Goal: Complete application form

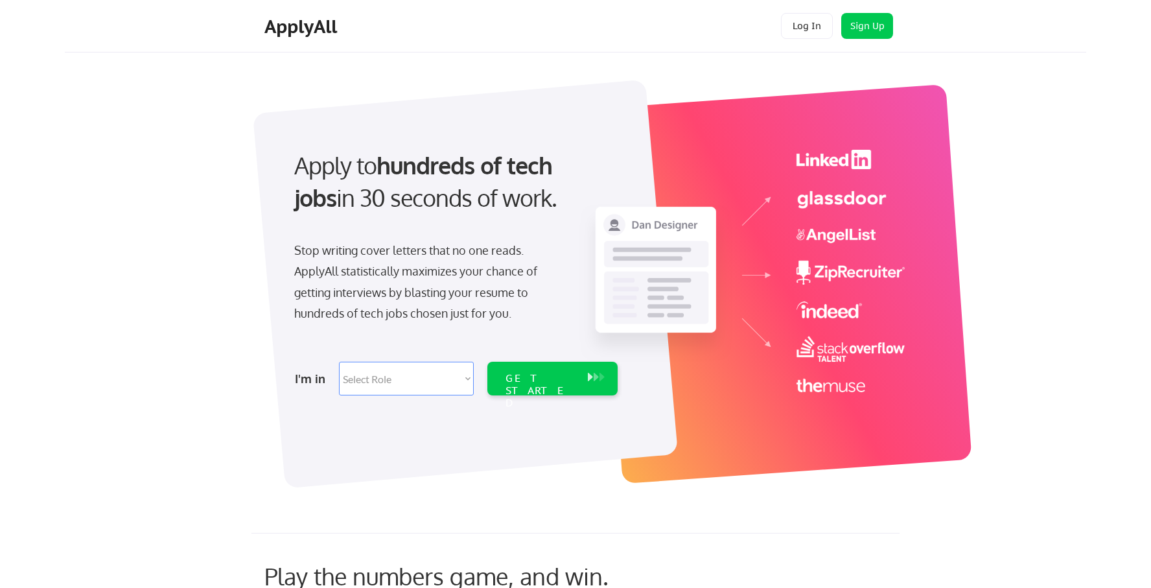
click at [464, 378] on select "Select Role Software Engineering Product Management Customer Success Sales UI/U…" at bounding box center [406, 379] width 135 height 34
select select ""marketing___comms""
click at [339, 362] on select "Select Role Software Engineering Product Management Customer Success Sales UI/U…" at bounding box center [406, 379] width 135 height 34
select select ""marketing___comms""
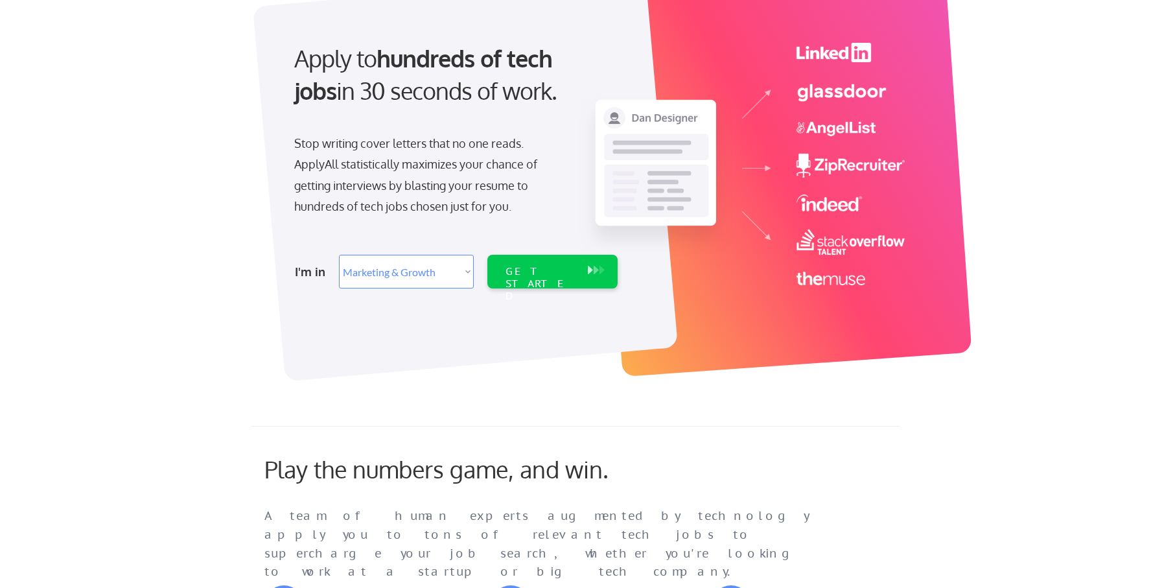
scroll to position [45, 0]
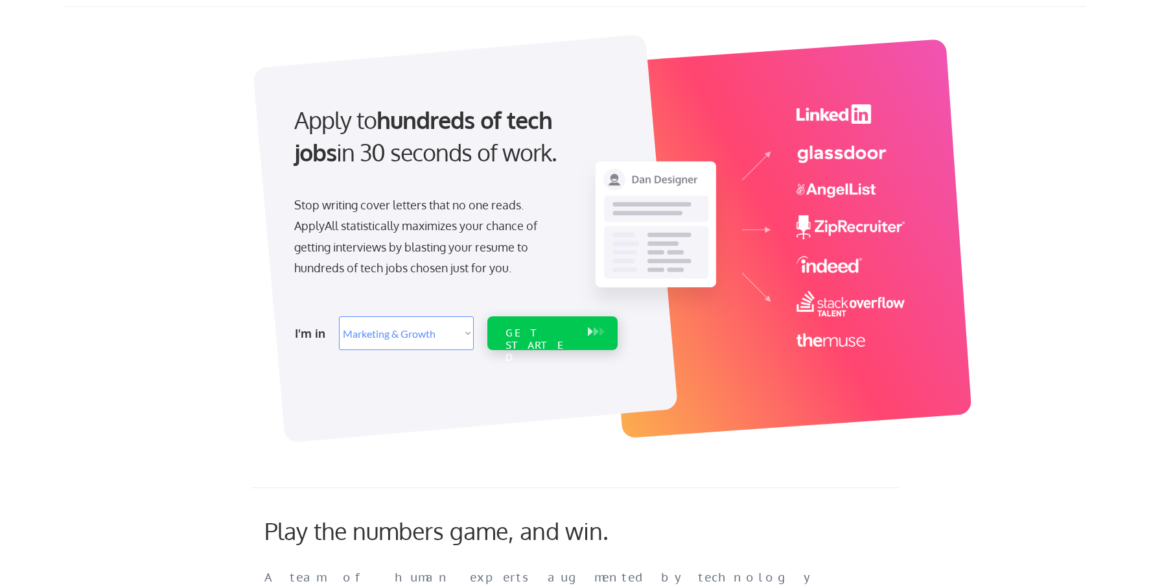
click at [568, 334] on div "GET STARTED" at bounding box center [539, 346] width 69 height 38
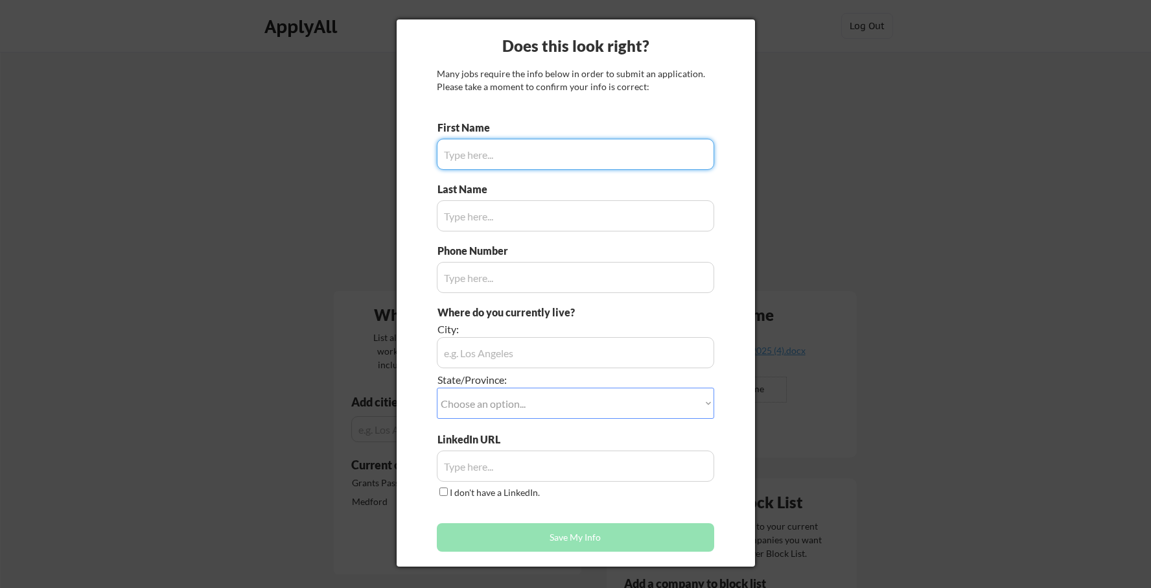
click at [525, 156] on input "input" at bounding box center [575, 154] width 277 height 31
type input "Brandon"
click at [516, 216] on input "input" at bounding box center [575, 215] width 277 height 31
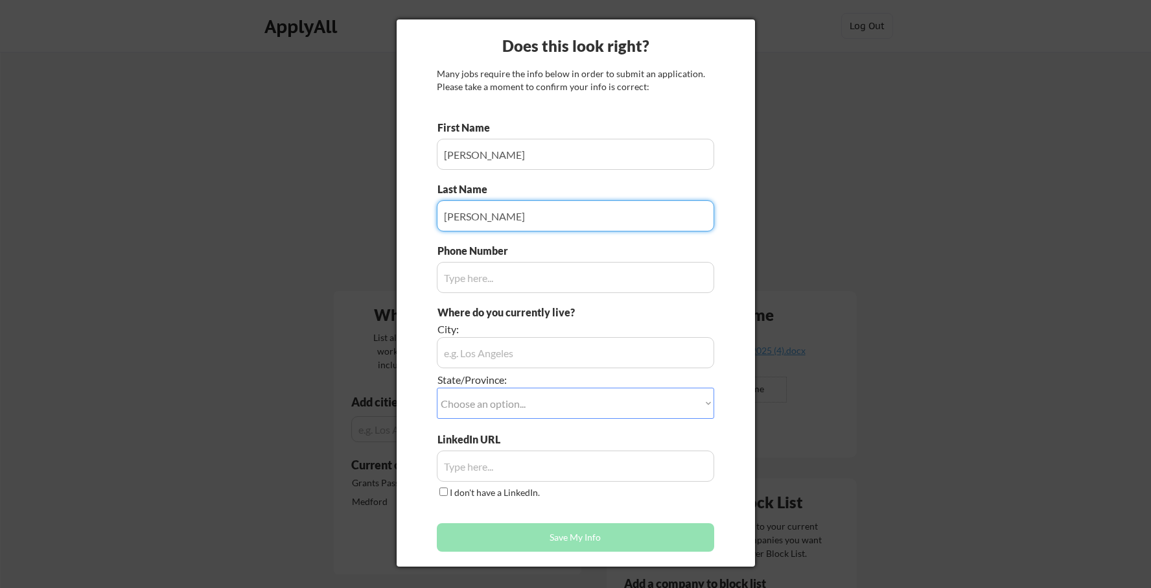
type input "Akers"
click at [510, 279] on input "input" at bounding box center [575, 277] width 277 height 31
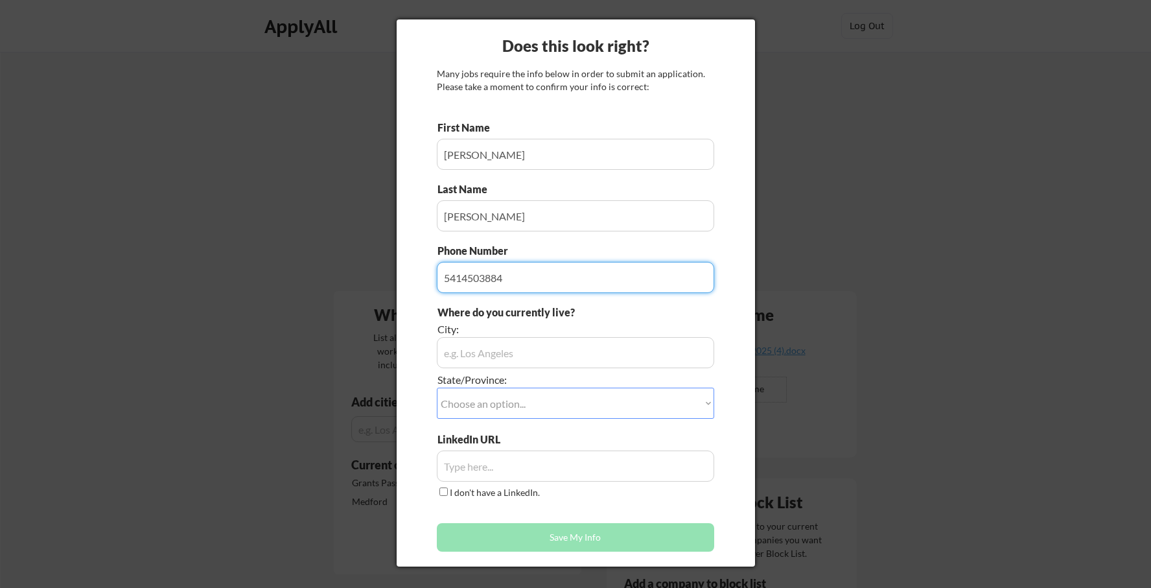
type input "5414503884"
click at [510, 356] on input "input" at bounding box center [575, 352] width 277 height 31
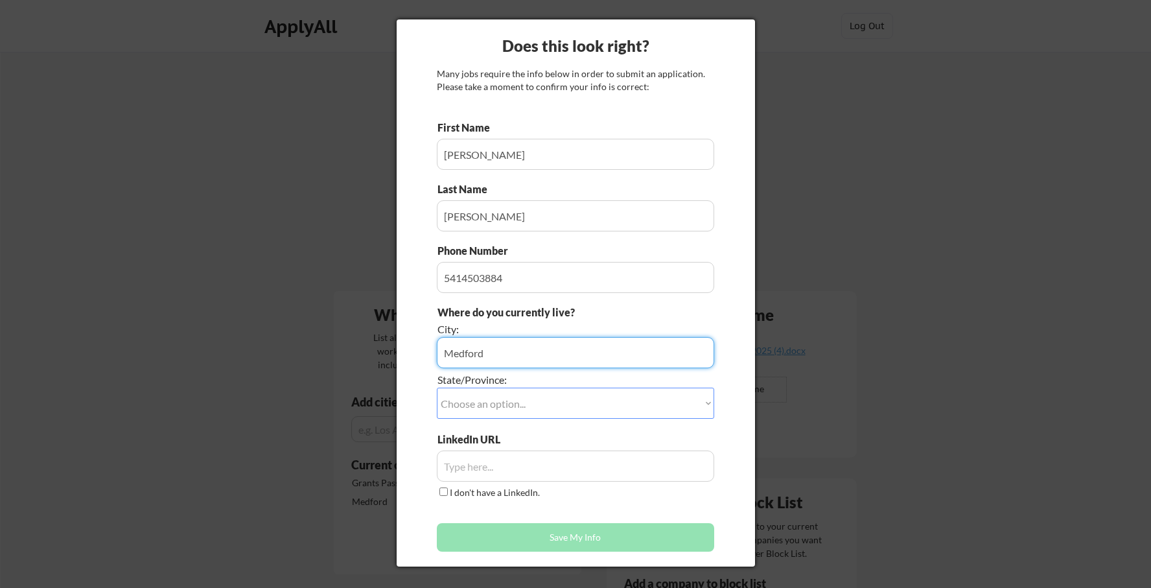
type input "Medford"
click at [708, 406] on select "Choose an option... Other/Not Applicable Alabama Alaska Alberta Arizona Arkansa…" at bounding box center [575, 403] width 277 height 31
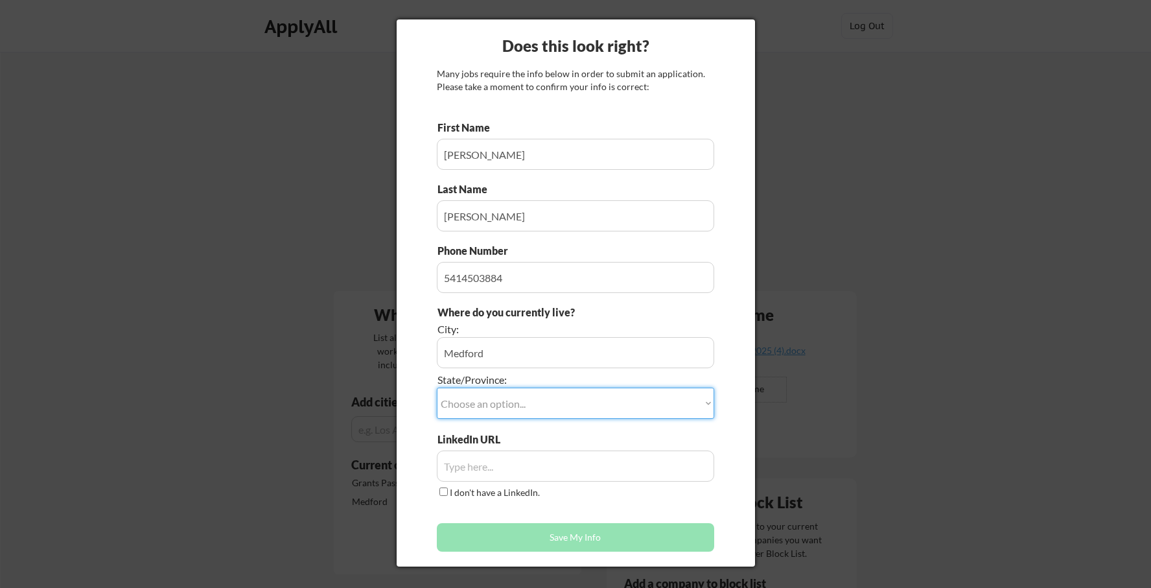
select select ""Oregon""
click at [437, 388] on select "Choose an option... Other/Not Applicable Alabama Alaska Alberta Arizona Arkansa…" at bounding box center [575, 403] width 277 height 31
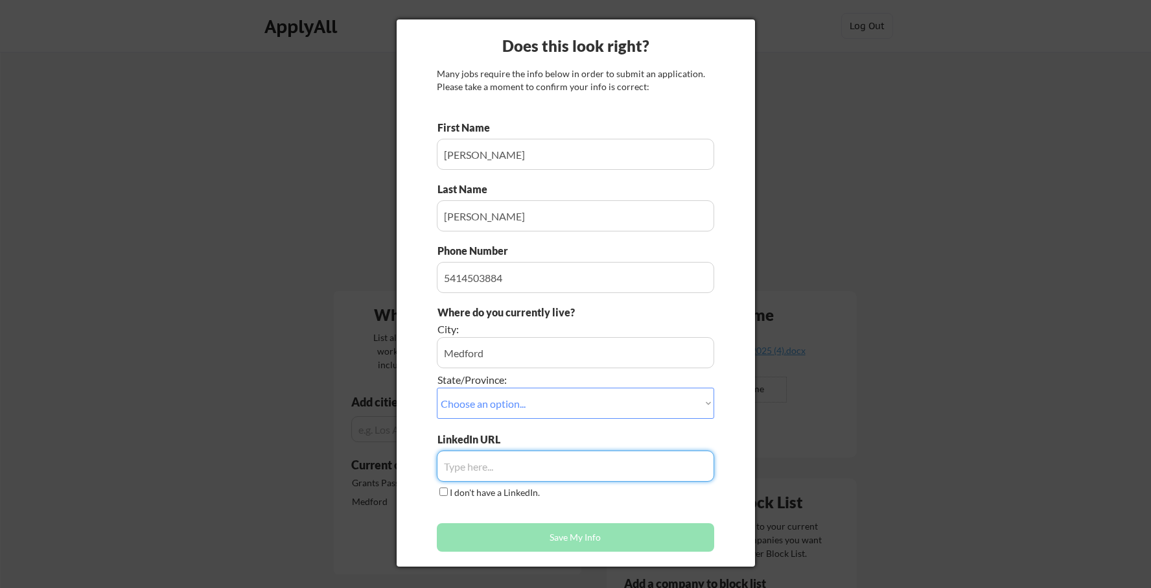
click at [538, 473] on input "input" at bounding box center [575, 465] width 277 height 31
paste input "https://www.linkedin.com/in/brandon-akers-6516a111/"
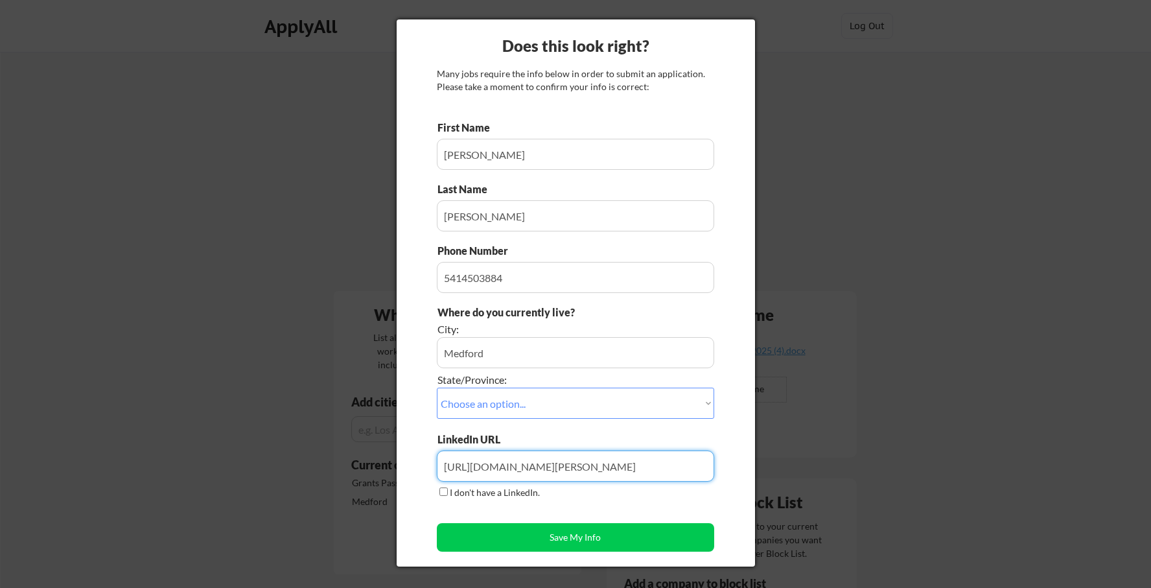
type input "https://www.linkedin.com/in/brandon-akers-6516a111/"
click at [522, 506] on div "First Name Last Name Phone Number Where do you currently live? City: State/Prov…" at bounding box center [575, 339] width 277 height 437
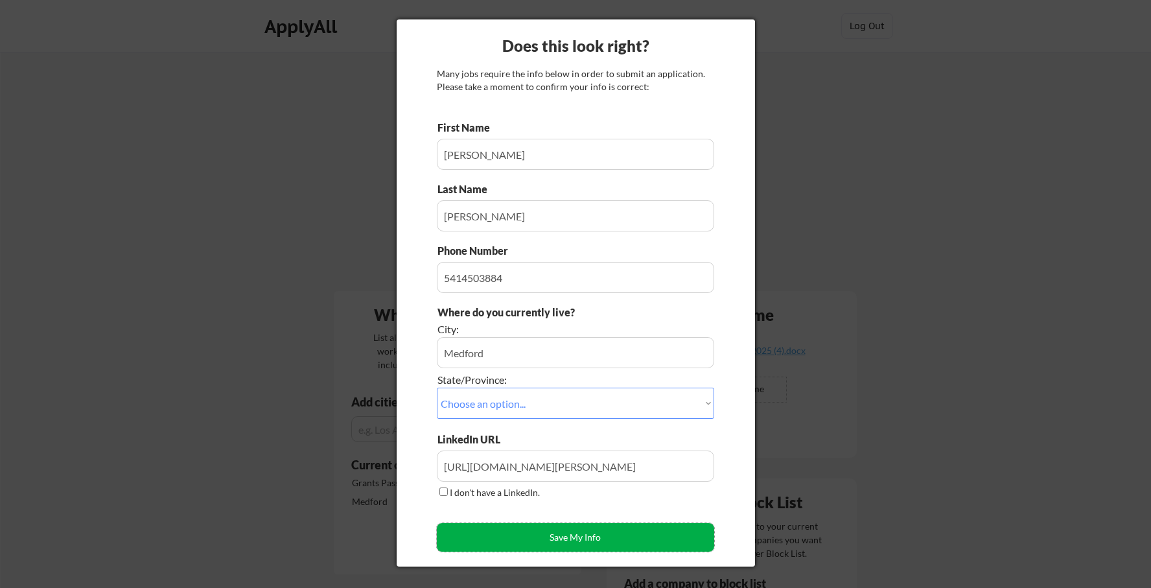
click at [538, 537] on button "Save My Info" at bounding box center [575, 537] width 277 height 29
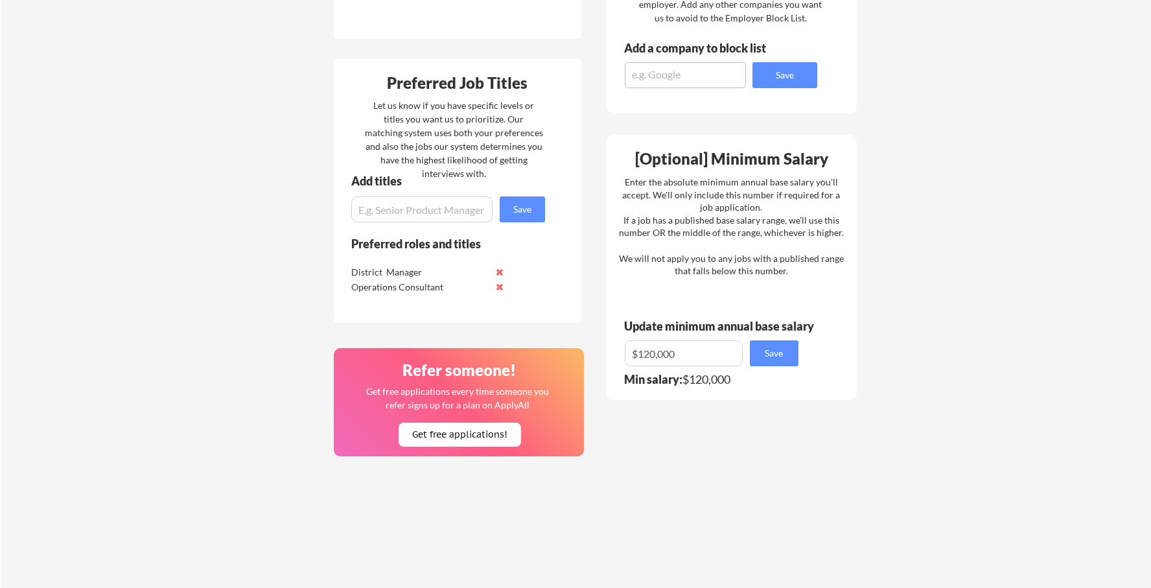
scroll to position [536, 0]
click at [429, 213] on input "input" at bounding box center [421, 209] width 141 height 26
click at [386, 211] on input "input" at bounding box center [421, 209] width 141 height 26
type input "Multi-Unit Management"
click at [530, 203] on button "Save" at bounding box center [522, 209] width 45 height 26
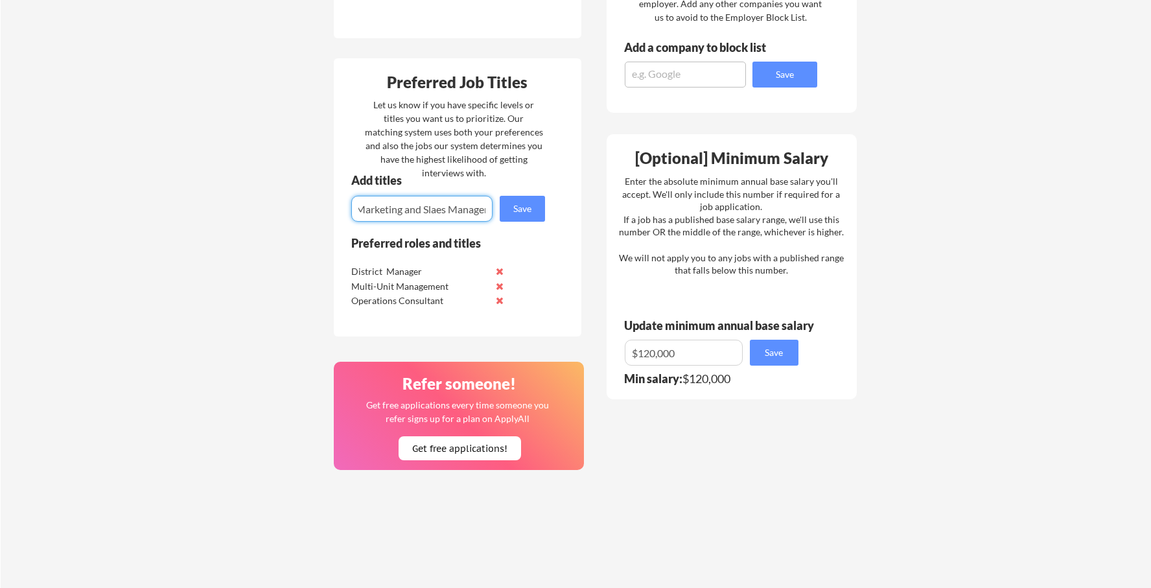
scroll to position [0, 7]
click at [444, 211] on input "input" at bounding box center [421, 209] width 141 height 26
type input "Marketing and Sales Manager"
click at [527, 205] on button "Save" at bounding box center [522, 209] width 45 height 26
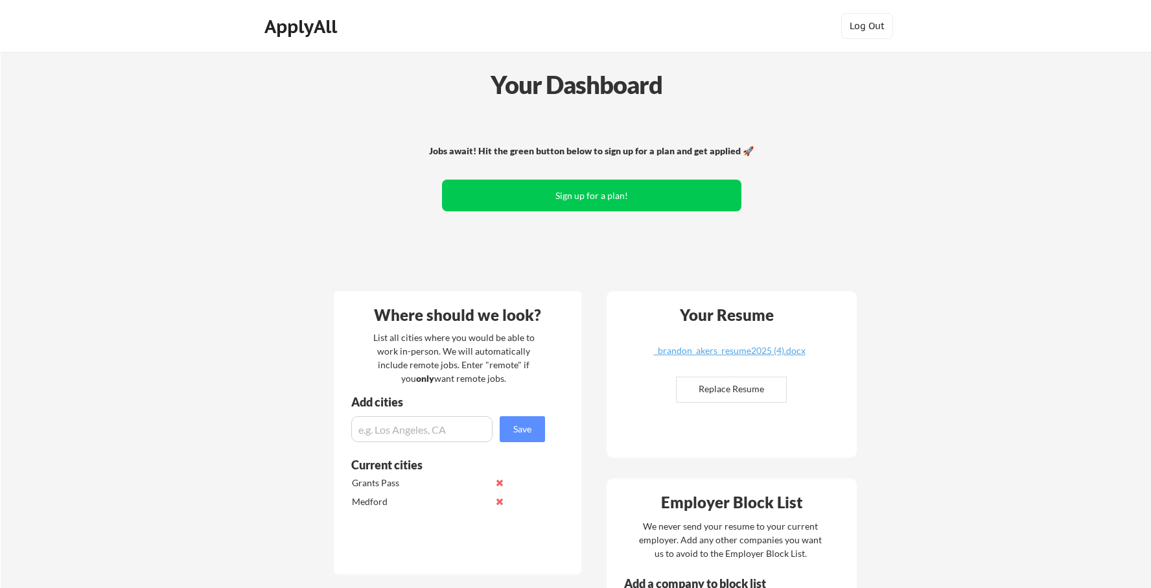
click at [627, 257] on div "Jobs await! Hit the green button below to sign up for a plan and get applied 🚀 …" at bounding box center [591, 197] width 523 height 169
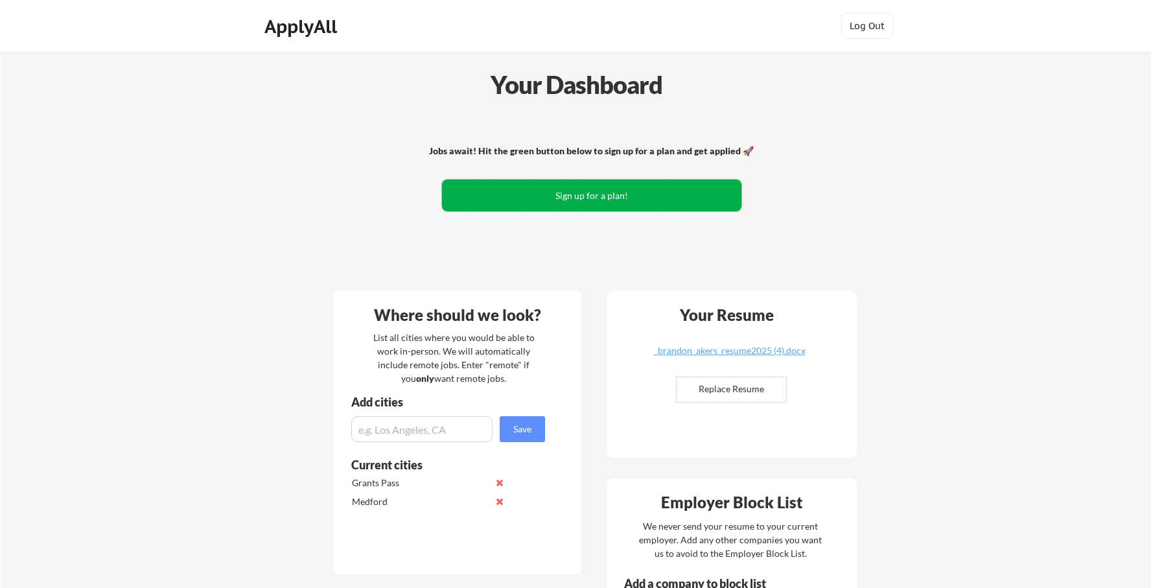
click at [636, 194] on button "Sign up for a plan!" at bounding box center [591, 196] width 299 height 32
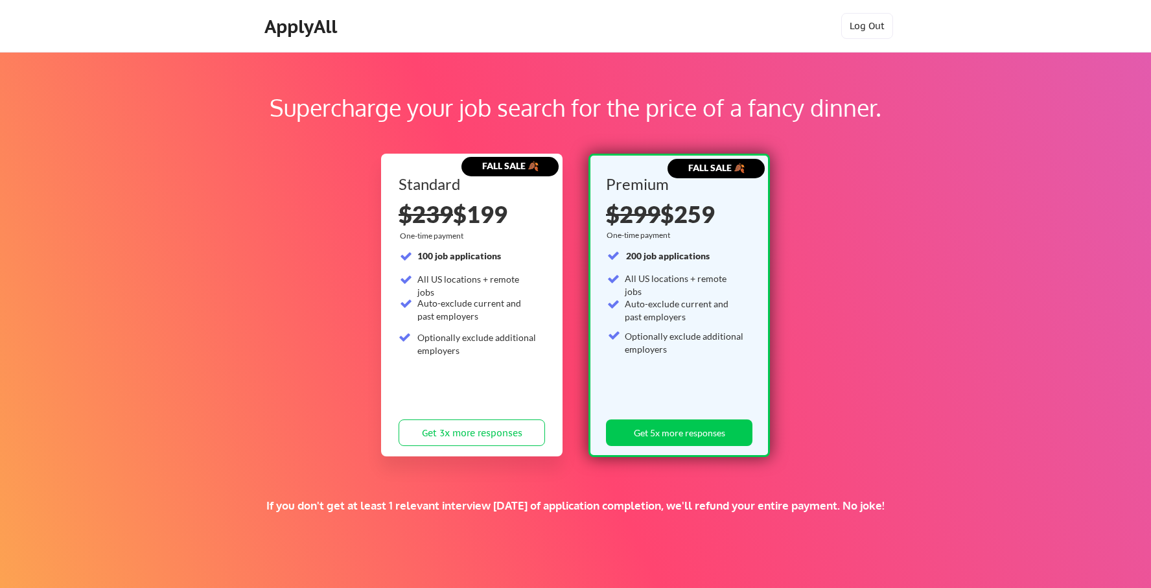
click at [813, 185] on div "Supercharge your job search for the price of a fancy dinner. FALL SALE 🍂 Standa…" at bounding box center [575, 406] width 1151 height 708
